Goal: Task Accomplishment & Management: Use online tool/utility

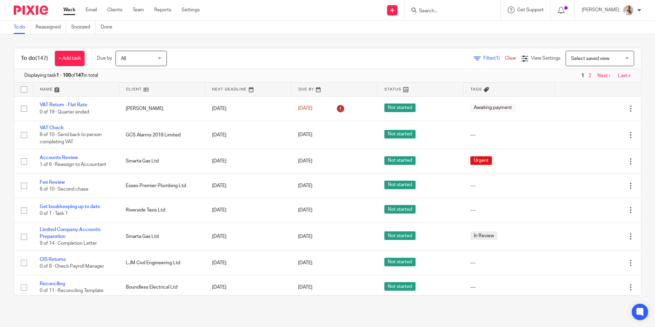
click at [431, 12] on input "Search" at bounding box center [449, 11] width 62 height 6
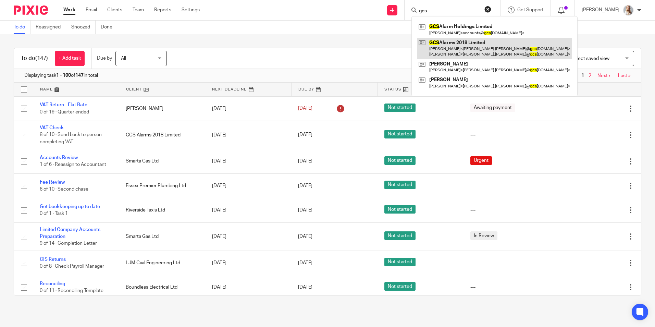
type input "gcs"
click at [448, 48] on link at bounding box center [494, 48] width 155 height 21
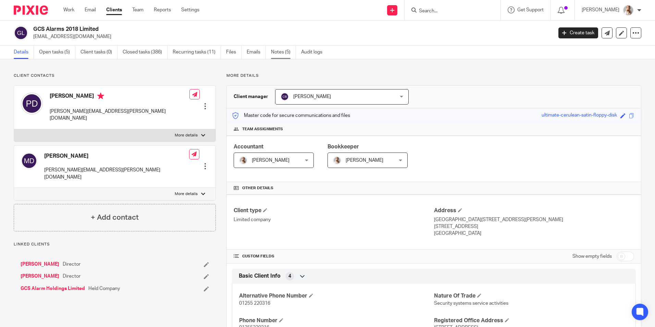
click at [285, 57] on link "Notes (5)" at bounding box center [283, 52] width 25 height 13
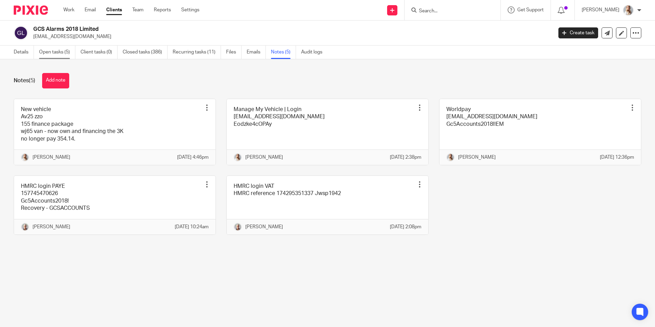
click at [60, 51] on link "Open tasks (5)" at bounding box center [57, 52] width 36 height 13
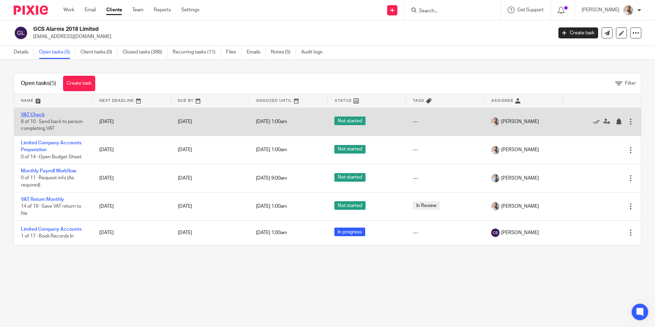
click at [42, 112] on link "VAT Check" at bounding box center [33, 114] width 24 height 5
